Goal: Task Accomplishment & Management: Manage account settings

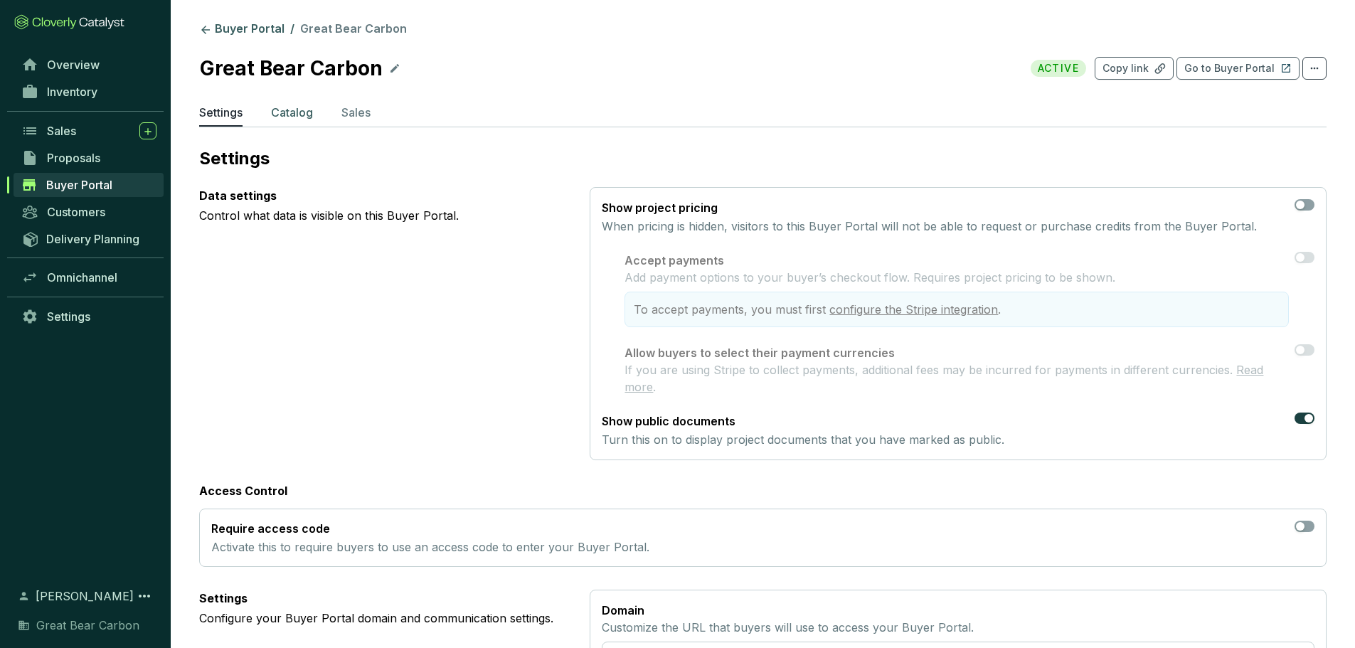
click at [283, 114] on p "Catalog" at bounding box center [292, 112] width 42 height 17
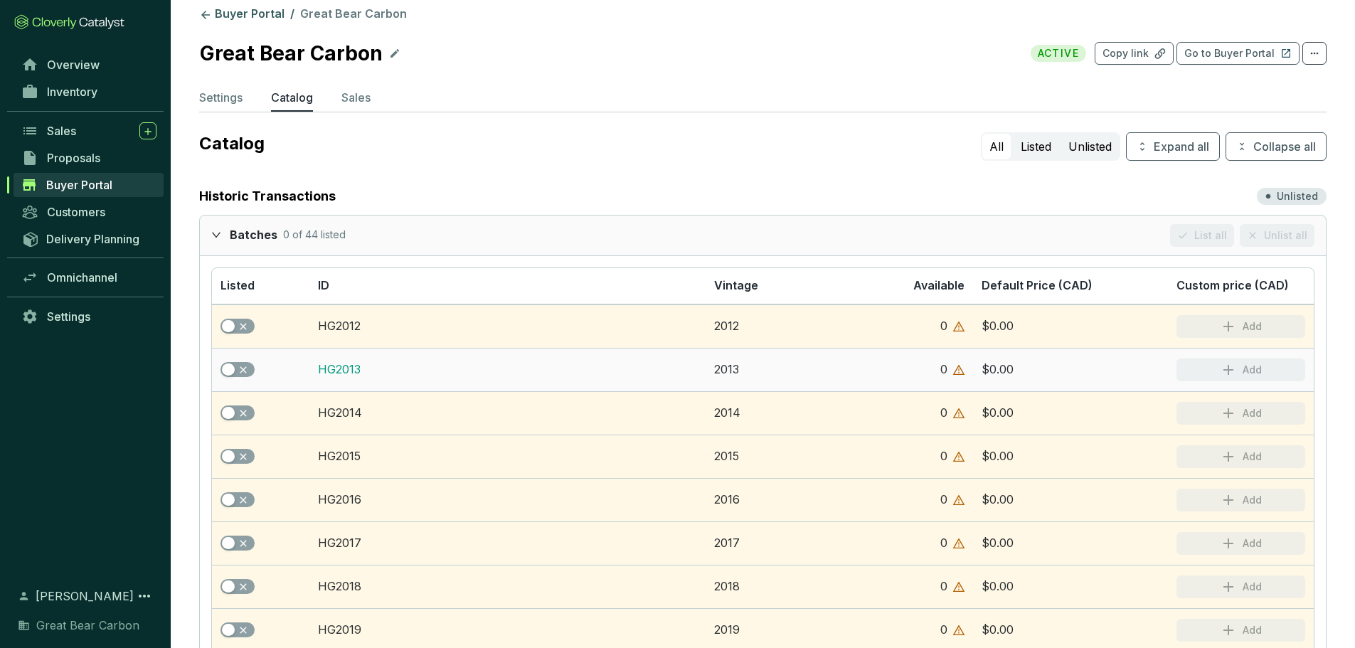
scroll to position [9, 0]
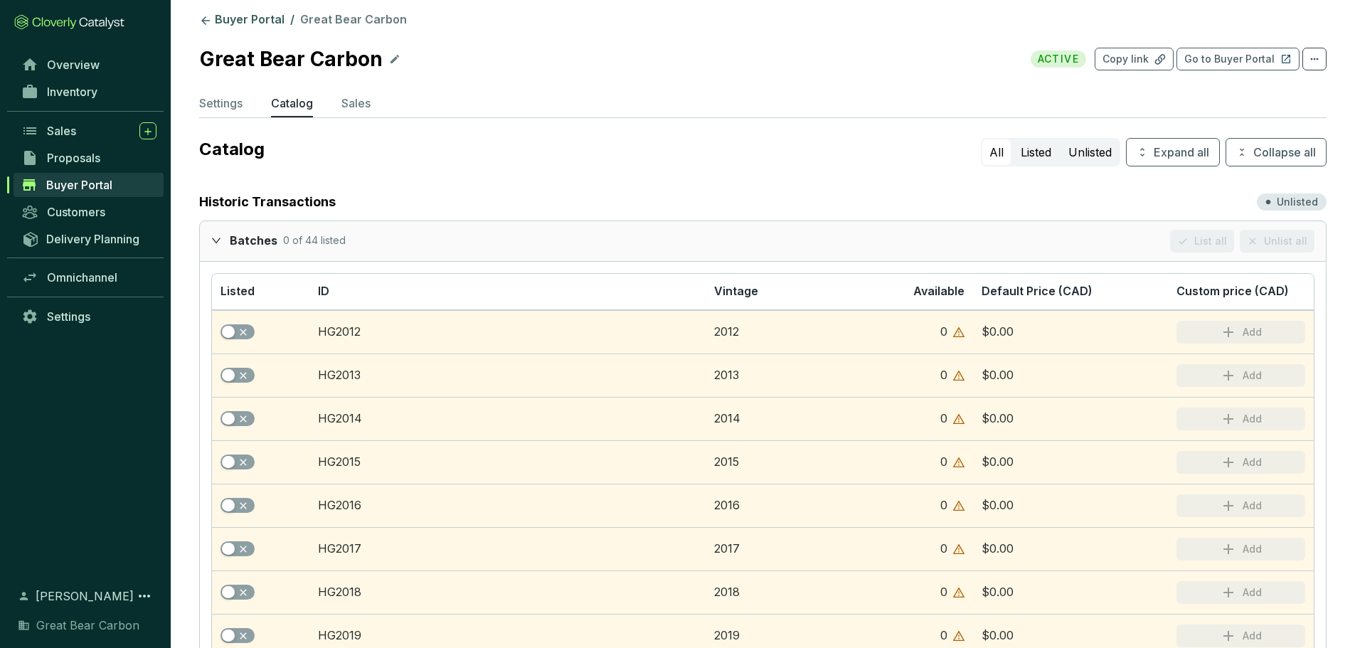
click at [216, 238] on icon "expanded" at bounding box center [216, 240] width 10 height 10
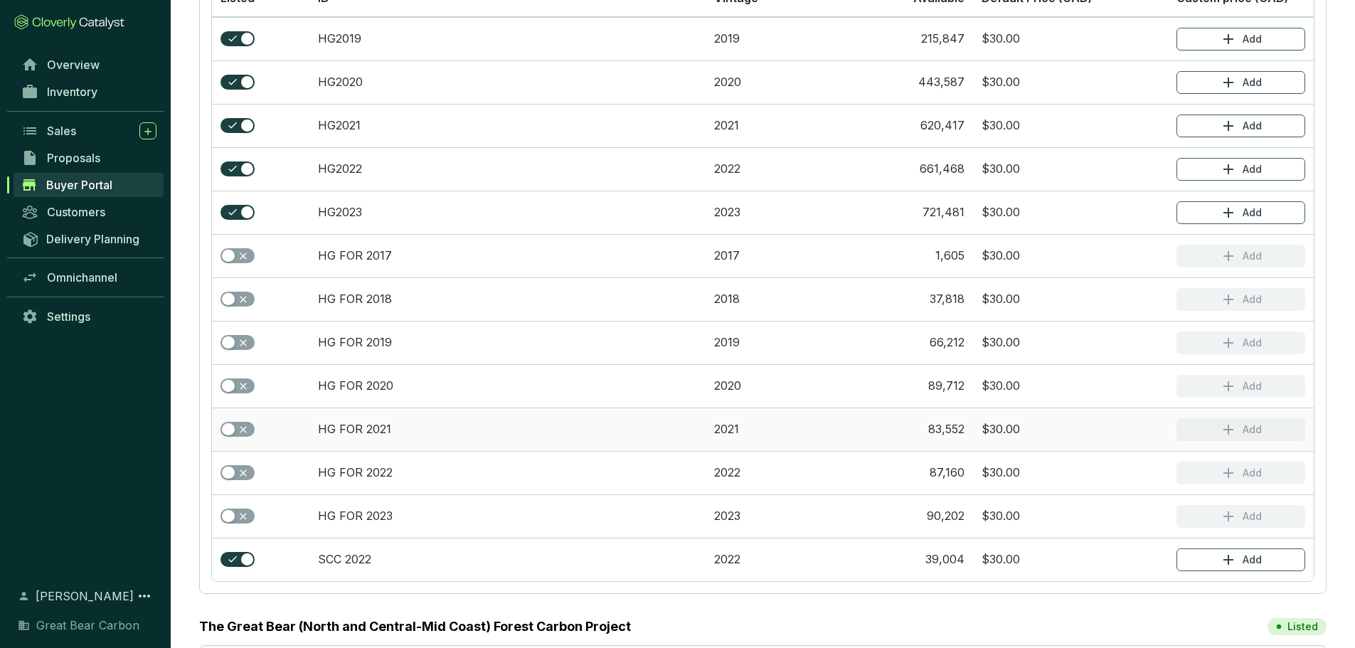
scroll to position [395, 0]
click at [225, 257] on div "button" at bounding box center [228, 255] width 13 height 13
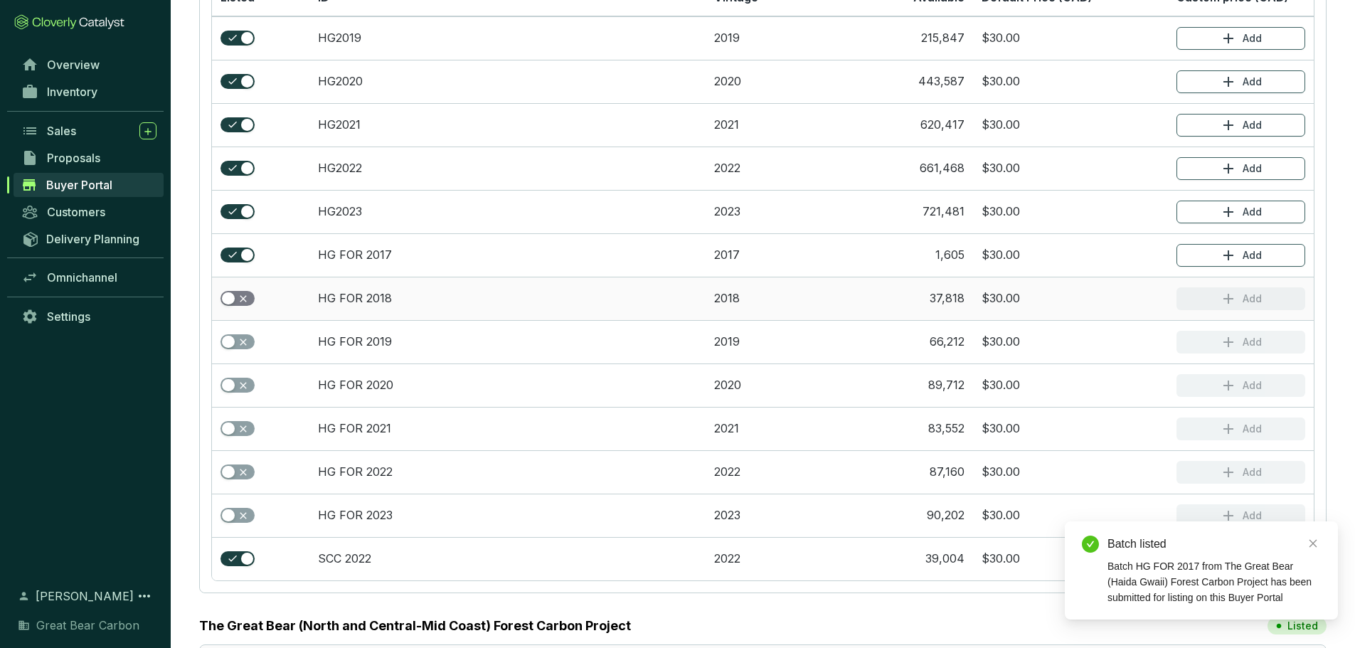
click at [235, 297] on button "button" at bounding box center [237, 299] width 34 height 16
click at [241, 350] on td at bounding box center [260, 341] width 97 height 43
click at [235, 338] on button "button" at bounding box center [237, 342] width 34 height 16
click at [233, 383] on div "button" at bounding box center [228, 385] width 13 height 13
click at [237, 425] on button "button" at bounding box center [237, 429] width 34 height 16
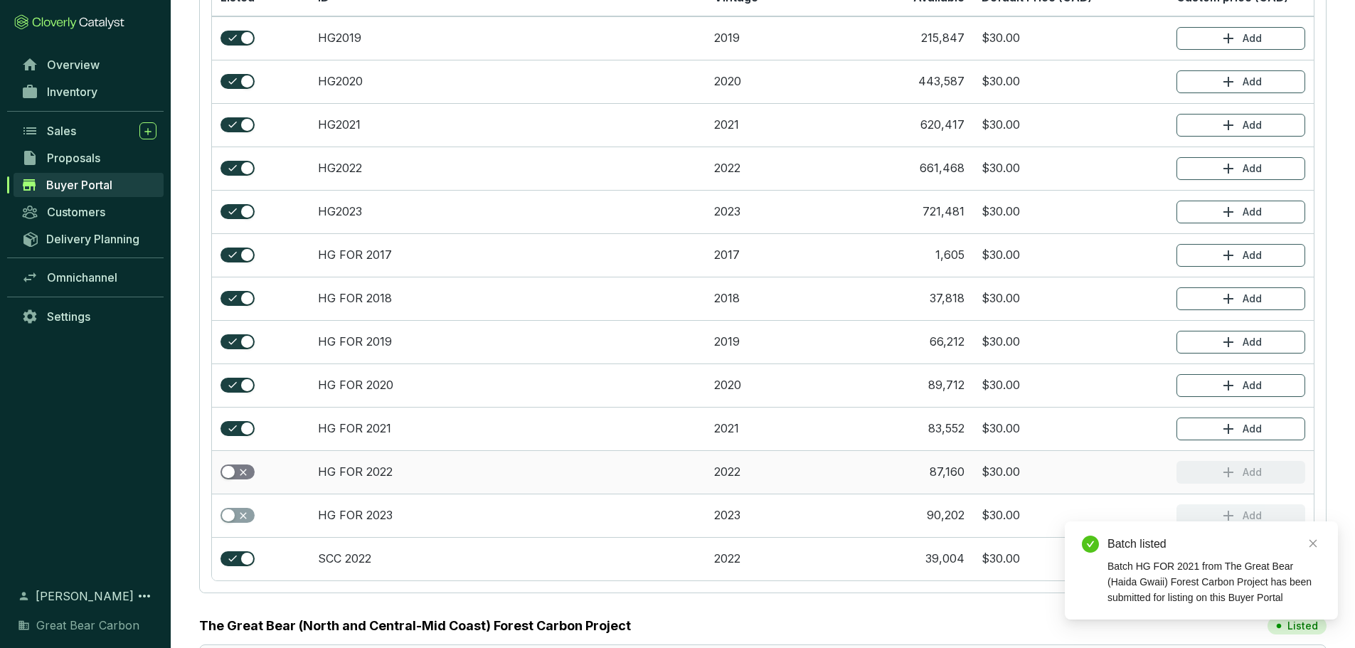
click at [230, 468] on div "button" at bounding box center [228, 472] width 13 height 13
click at [240, 518] on span "button" at bounding box center [237, 516] width 34 height 16
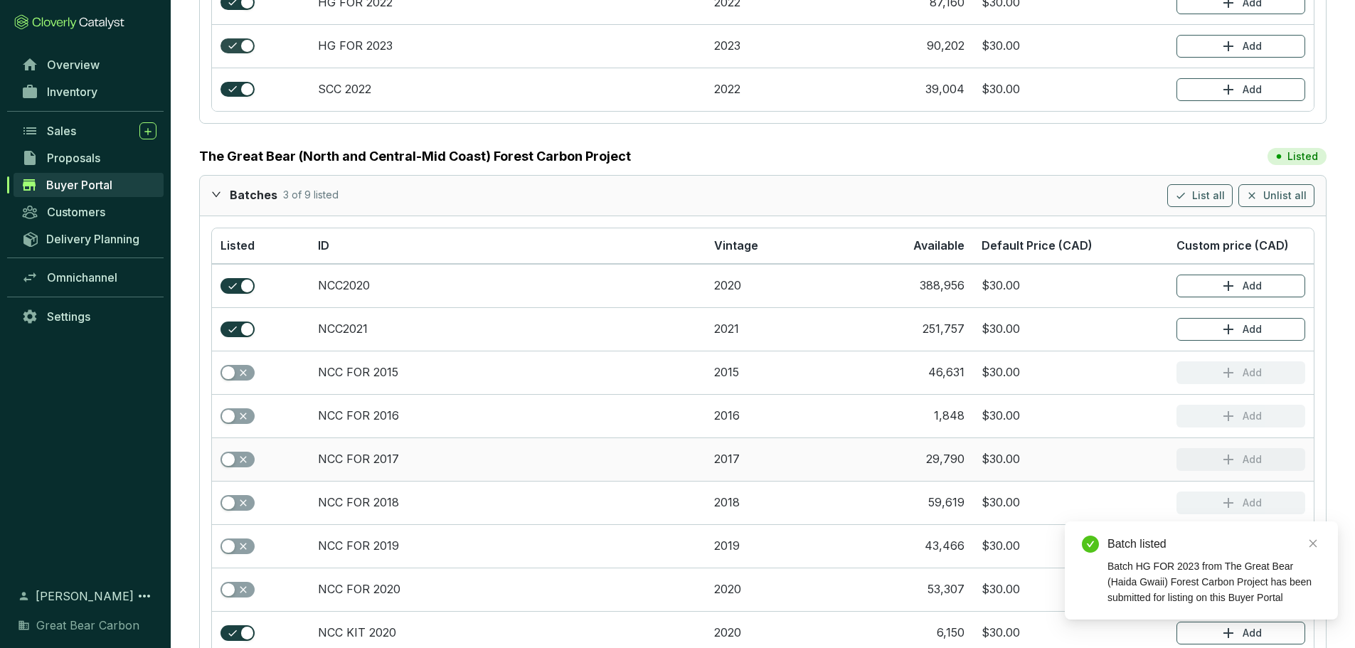
scroll to position [881, 0]
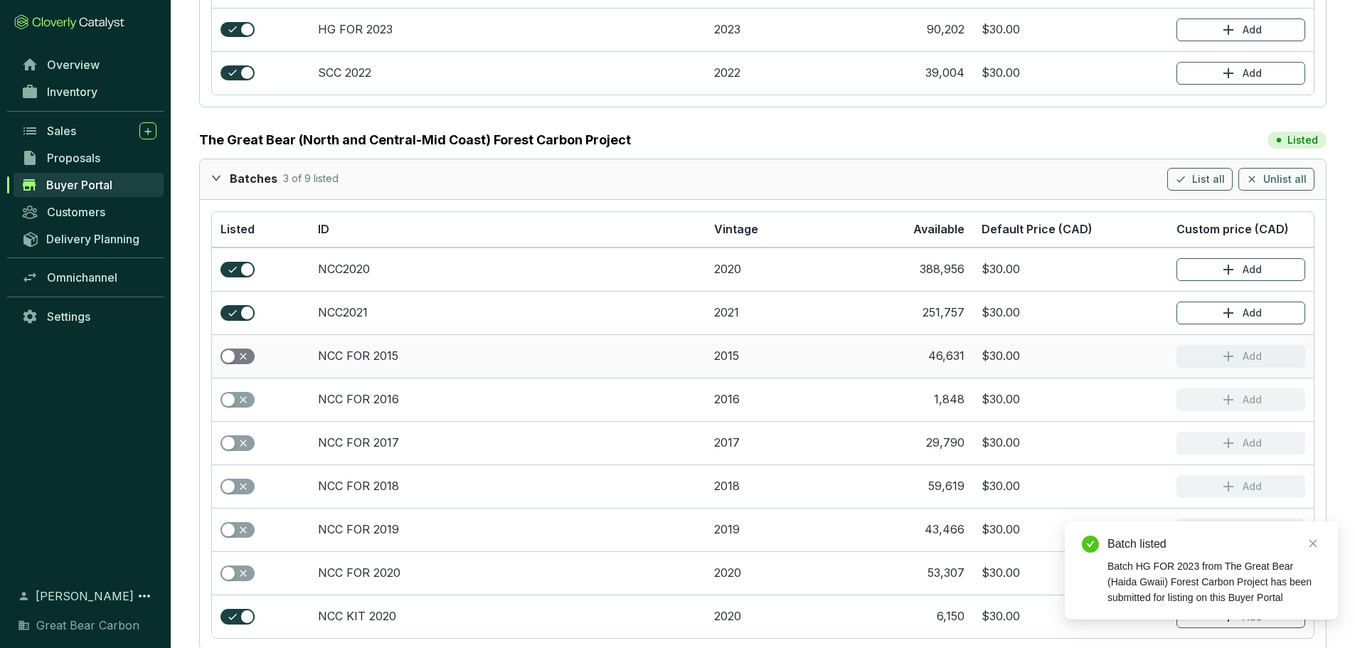
click at [230, 360] on div "button" at bounding box center [228, 356] width 13 height 13
drag, startPoint x: 235, startPoint y: 395, endPoint x: 242, endPoint y: 471, distance: 75.6
click at [242, 471] on tbody "NCC2020 2020 388,956 $30.00 Add NCC2021 2021 251,757 $30.00 Add NCC FOR 2015 20…" at bounding box center [762, 442] width 1101 height 390
click at [240, 446] on span "button" at bounding box center [237, 443] width 34 height 16
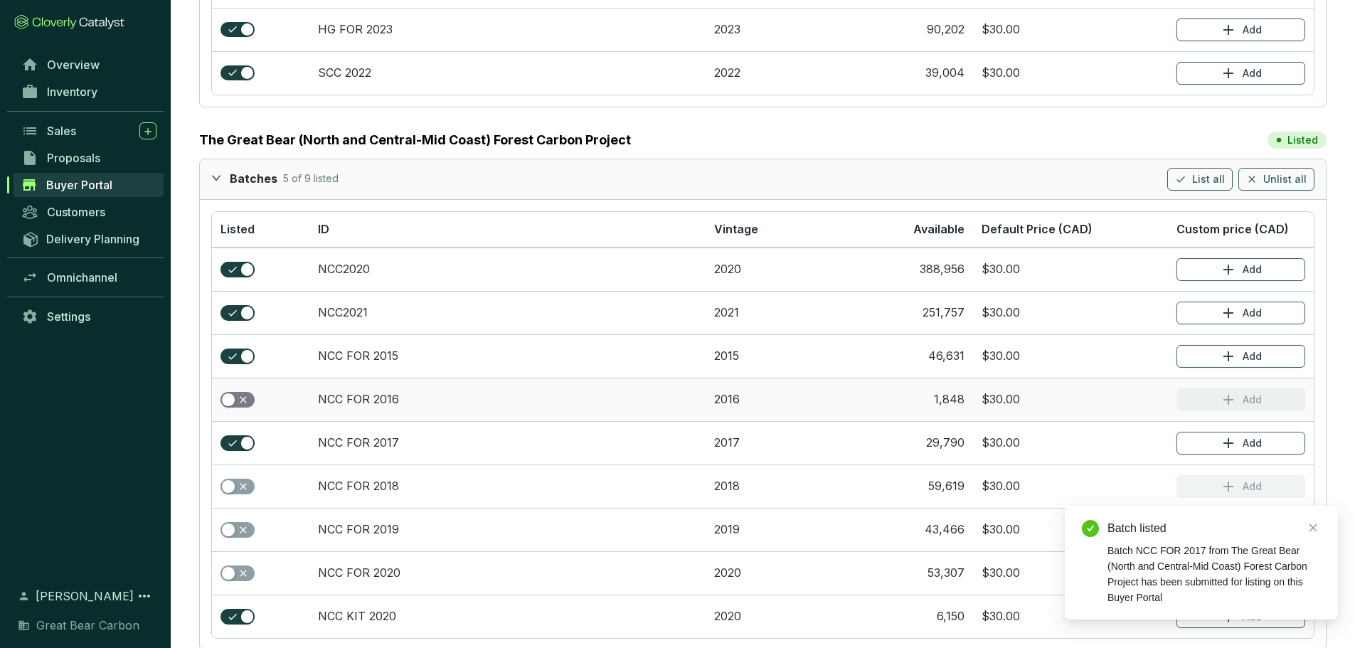
click at [237, 396] on button "button" at bounding box center [237, 400] width 34 height 16
click at [238, 493] on span "button" at bounding box center [237, 487] width 34 height 16
click at [236, 530] on button "button" at bounding box center [237, 530] width 34 height 16
click at [229, 570] on div "button" at bounding box center [228, 573] width 13 height 13
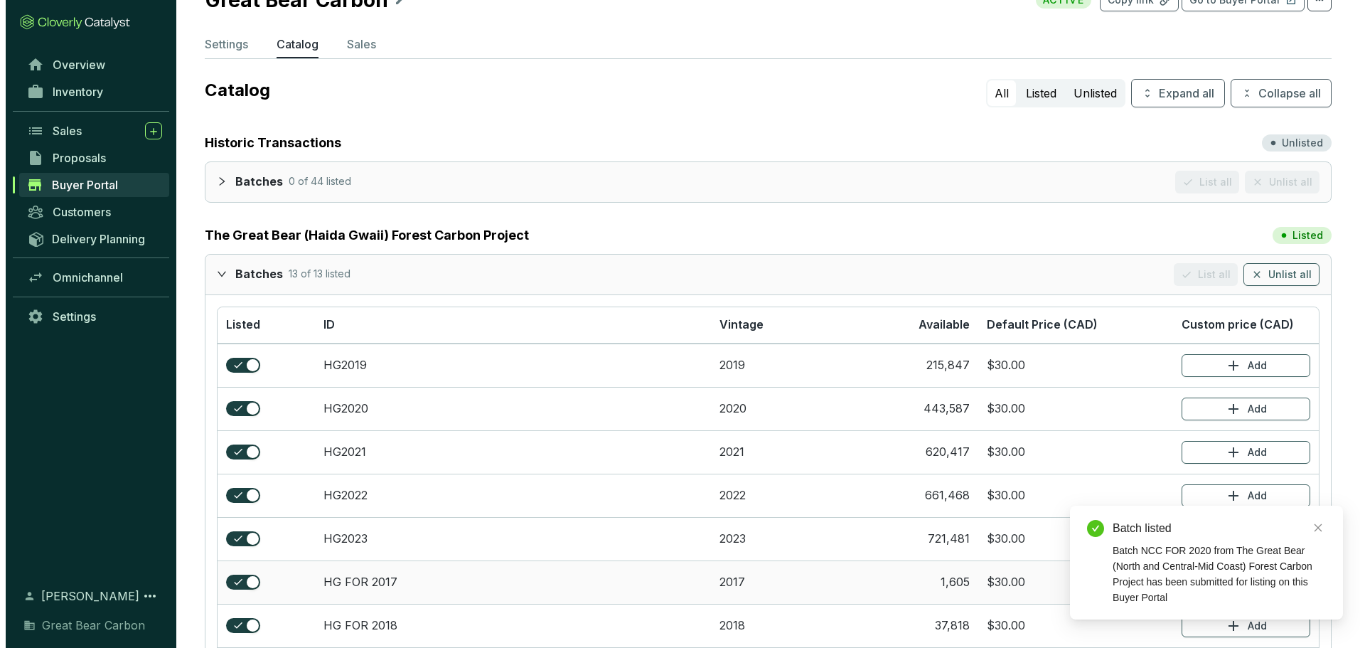
scroll to position [0, 0]
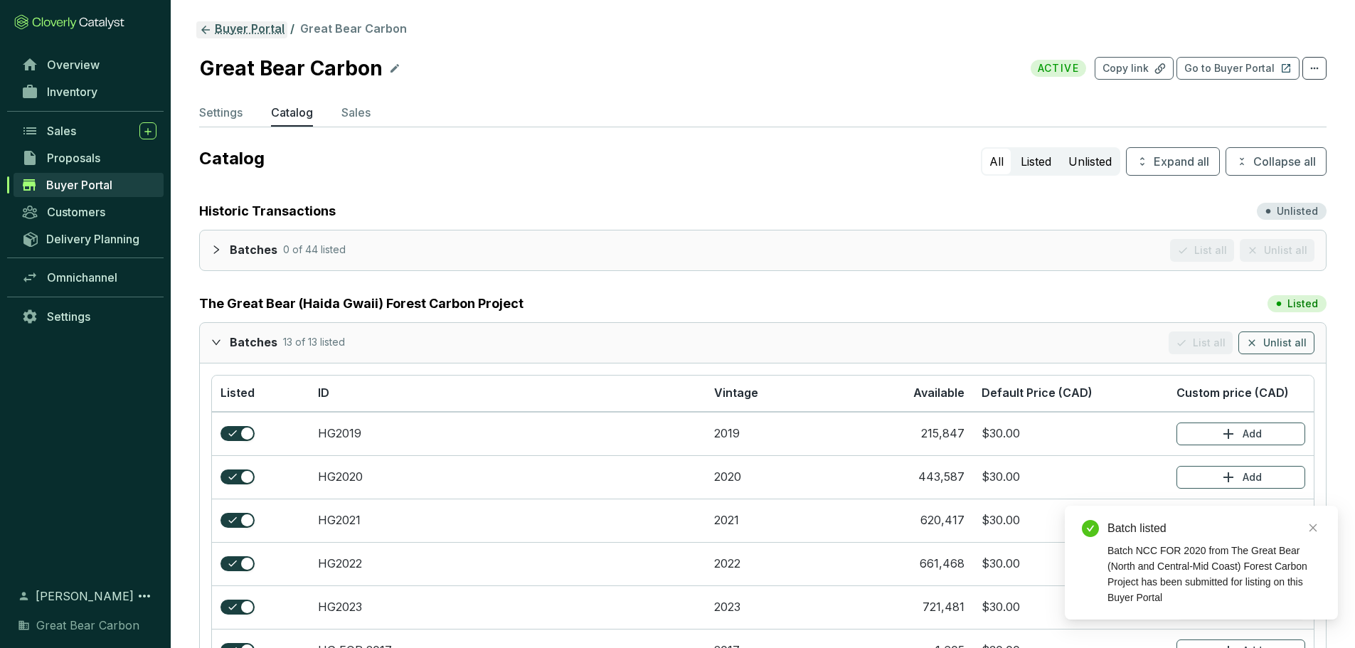
click at [203, 28] on icon at bounding box center [205, 30] width 9 height 9
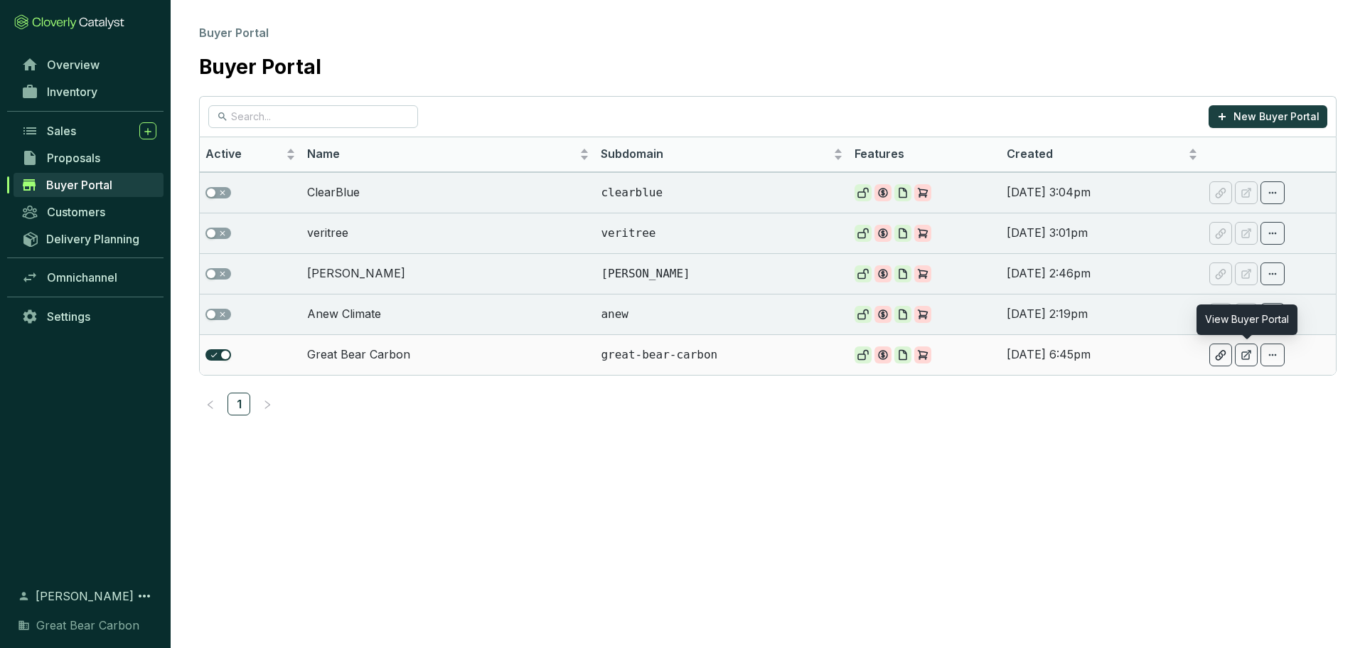
click at [1244, 351] on icon at bounding box center [1246, 354] width 11 height 11
click at [1249, 357] on icon at bounding box center [1246, 354] width 11 height 11
